Goal: Transaction & Acquisition: Purchase product/service

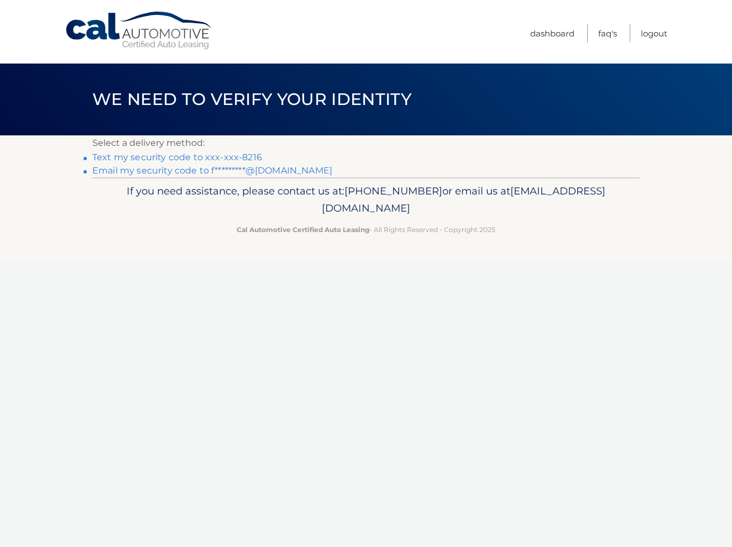
click at [187, 156] on link "Text my security code to xxx-xxx-8216" at bounding box center [177, 157] width 170 height 11
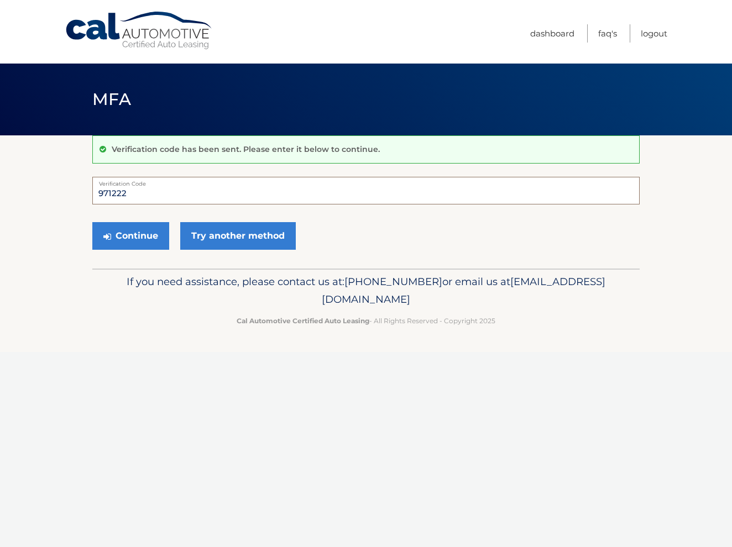
type input "971222"
click at [130, 235] on button "Continue" at bounding box center [130, 236] width 77 height 28
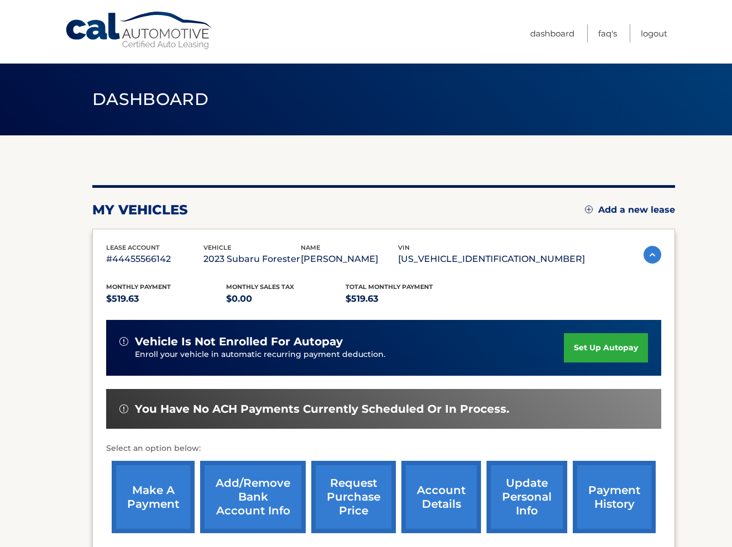
click at [160, 497] on link "make a payment" at bounding box center [153, 497] width 83 height 72
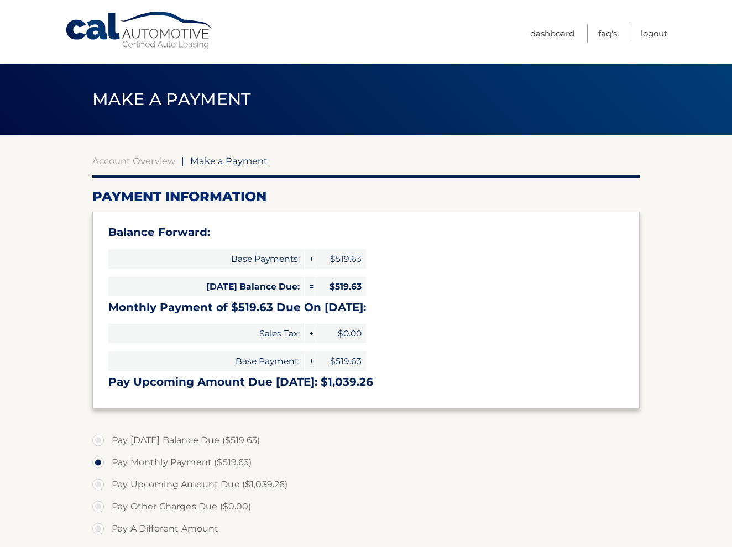
select select "ZDVlZTRiYjUtZjc5NS00OTA3LTg1NzEtMTgxNjIwYzA0OGQ3"
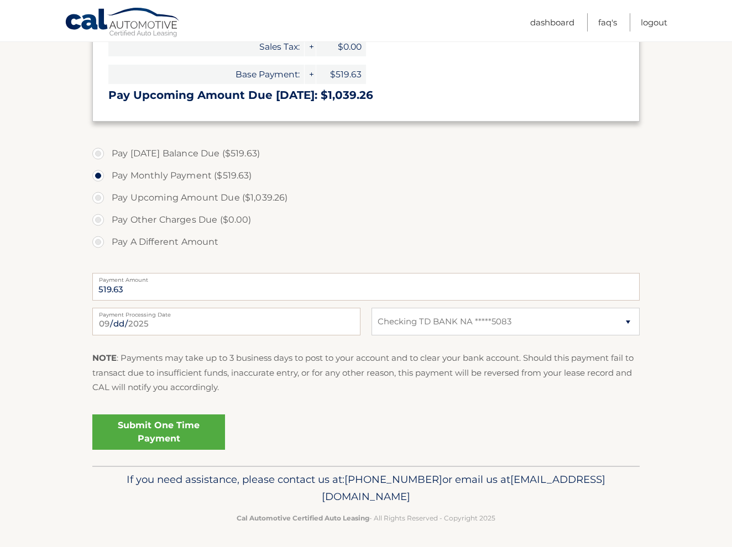
scroll to position [286, 0]
click at [151, 432] on link "Submit One Time Payment" at bounding box center [158, 432] width 133 height 35
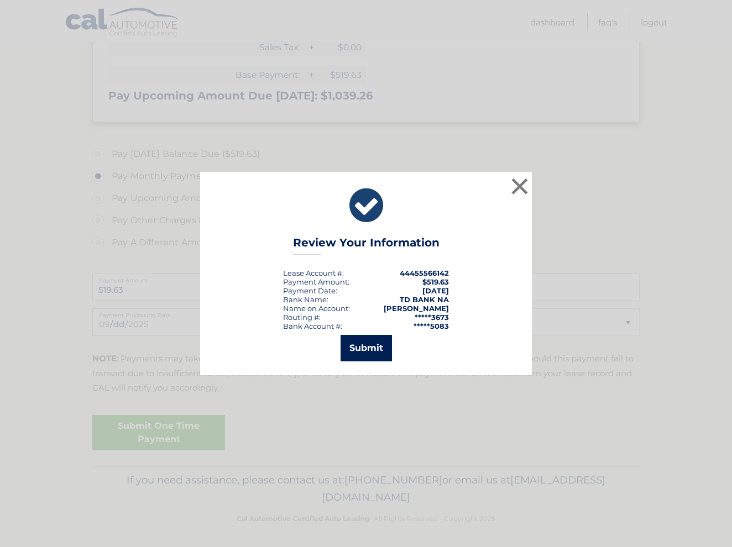
click at [363, 347] on button "Submit" at bounding box center [365, 348] width 51 height 27
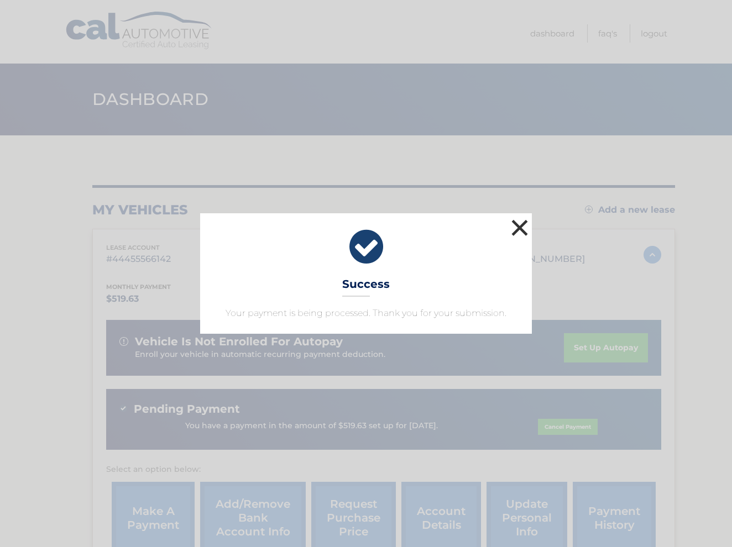
click at [517, 231] on button "×" at bounding box center [520, 228] width 22 height 22
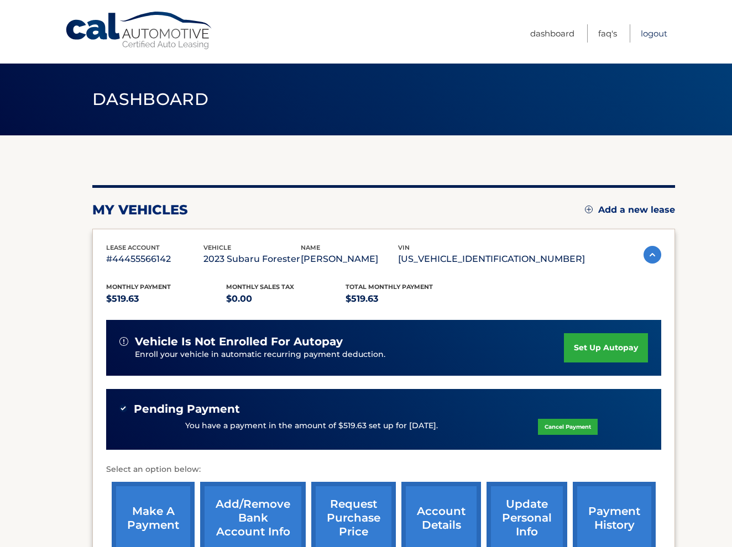
click at [653, 33] on link "Logout" at bounding box center [654, 33] width 27 height 18
